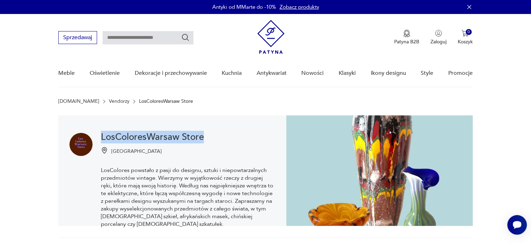
drag, startPoint x: 207, startPoint y: 136, endPoint x: 101, endPoint y: 137, distance: 106.1
click at [101, 137] on div "LosColoresWarsaw Store Warszawa LosColores powstało z pasji do designu, sztuki …" at bounding box center [172, 170] width 228 height 110
copy h1 "LosColoresWarsaw Store"
